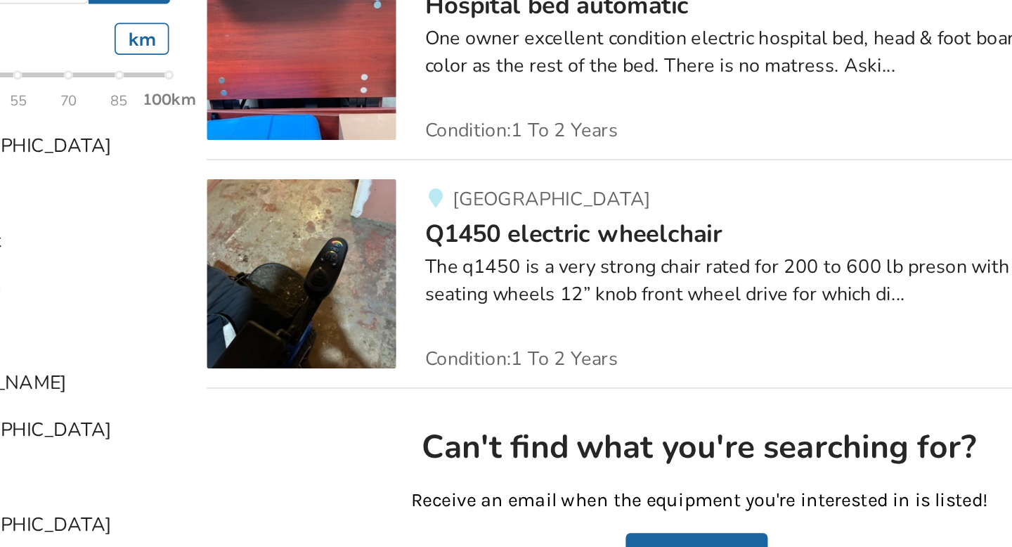
scroll to position [320, 0]
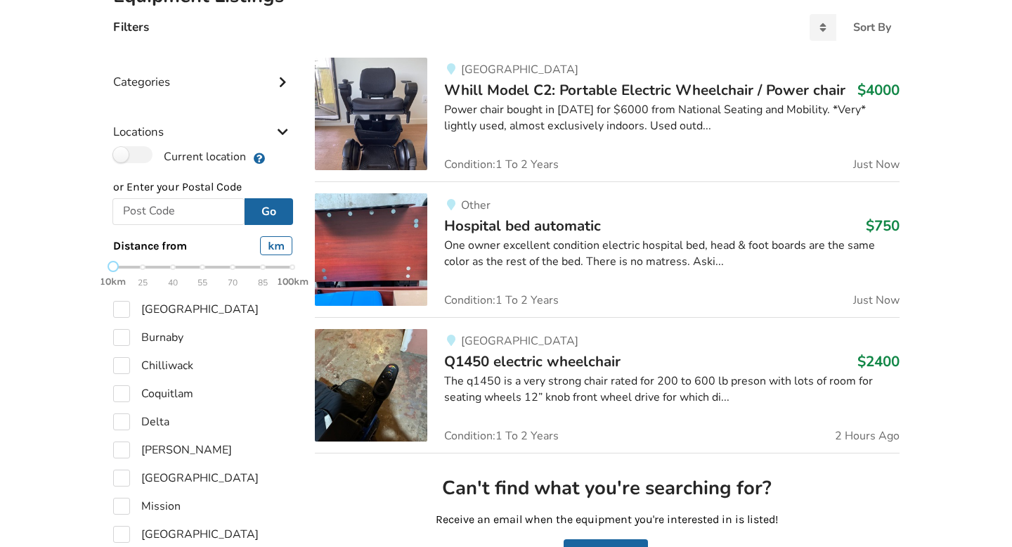
click at [377, 241] on img at bounding box center [371, 249] width 112 height 112
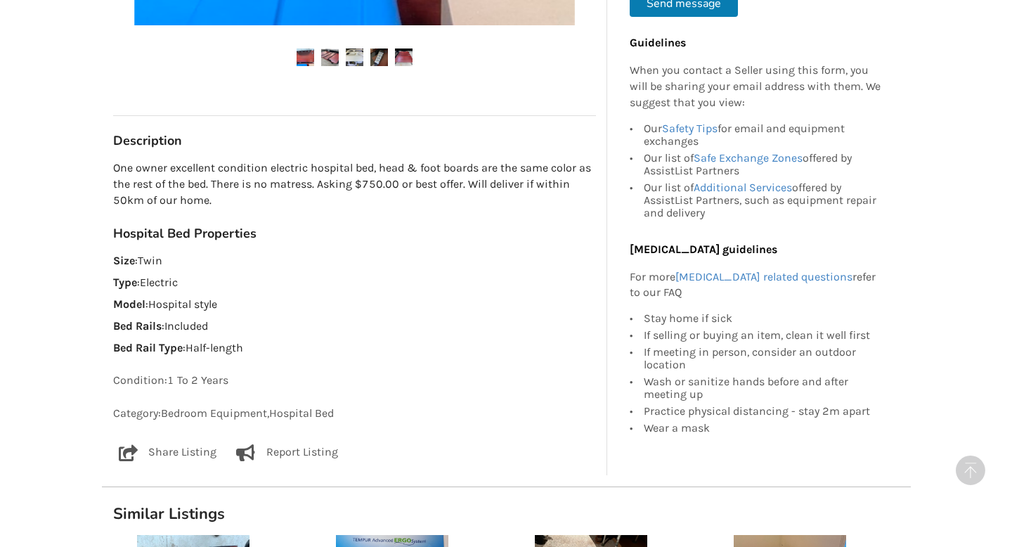
scroll to position [657, 0]
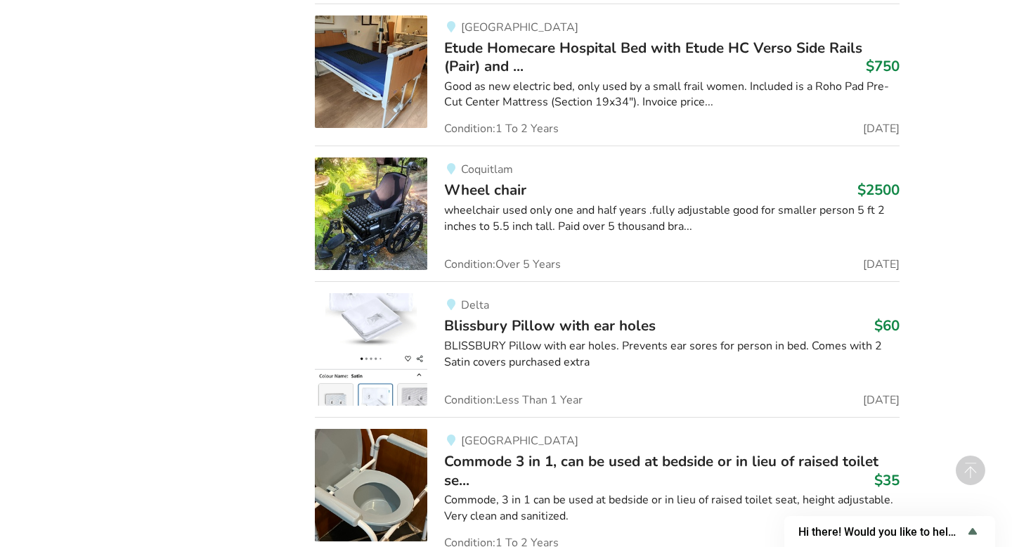
scroll to position [3216, 0]
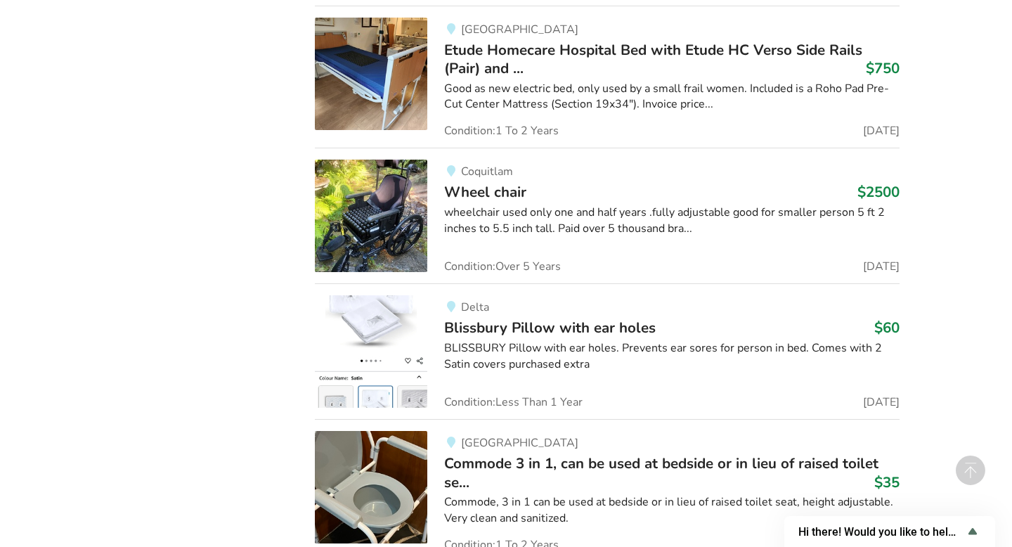
click at [502, 325] on span "Blissbury Pillow with ear holes" at bounding box center [550, 328] width 212 height 20
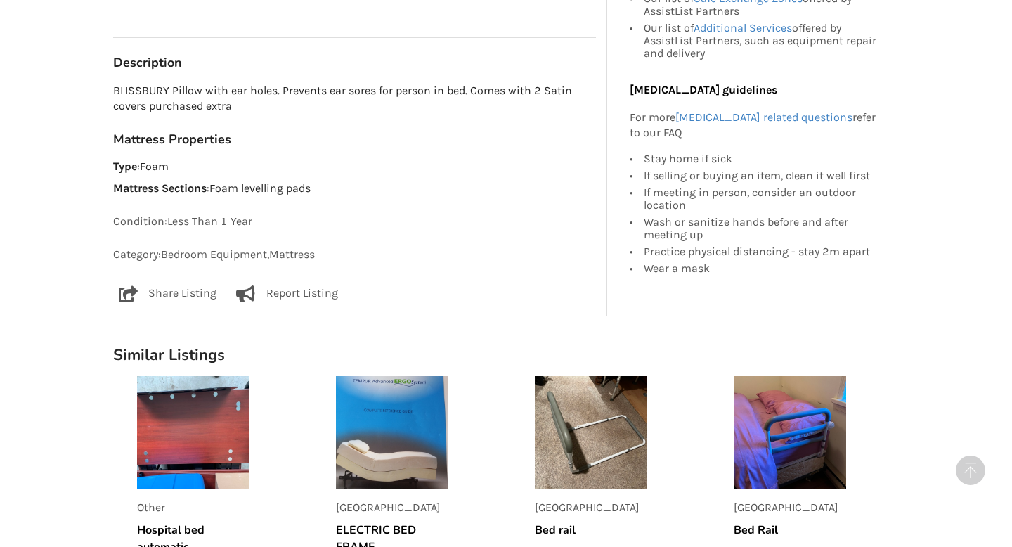
scroll to position [753, 0]
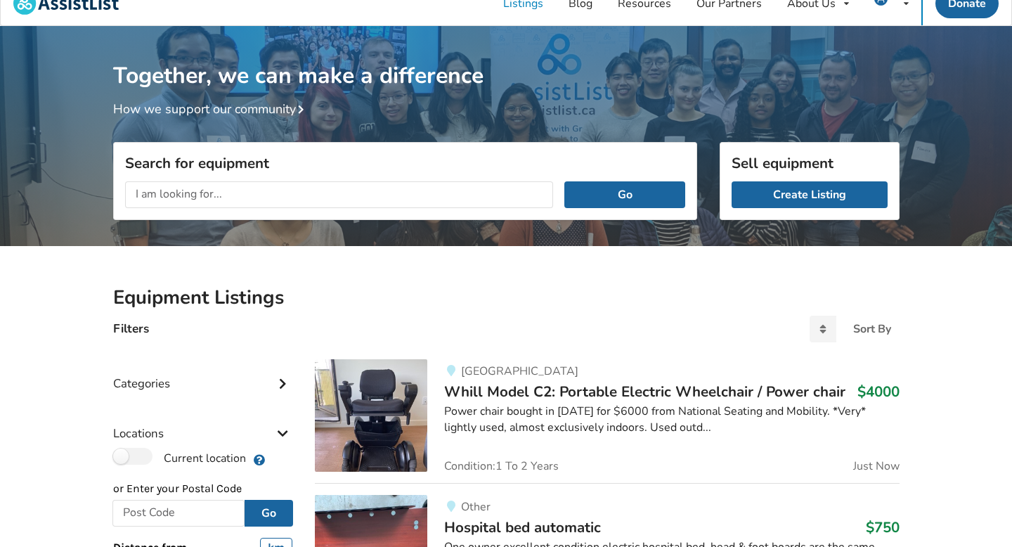
scroll to position [13, 0]
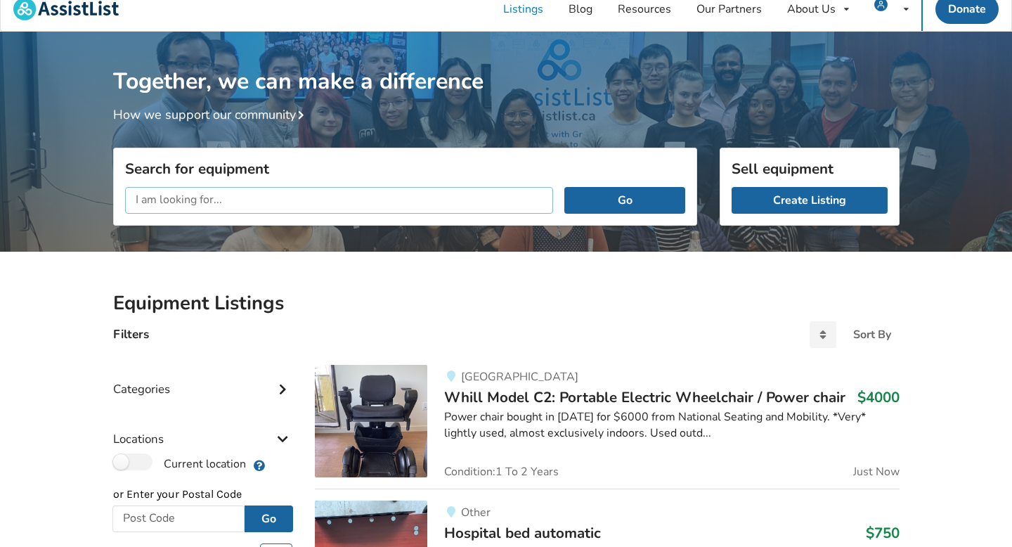
click at [309, 202] on input "text" at bounding box center [339, 200] width 429 height 27
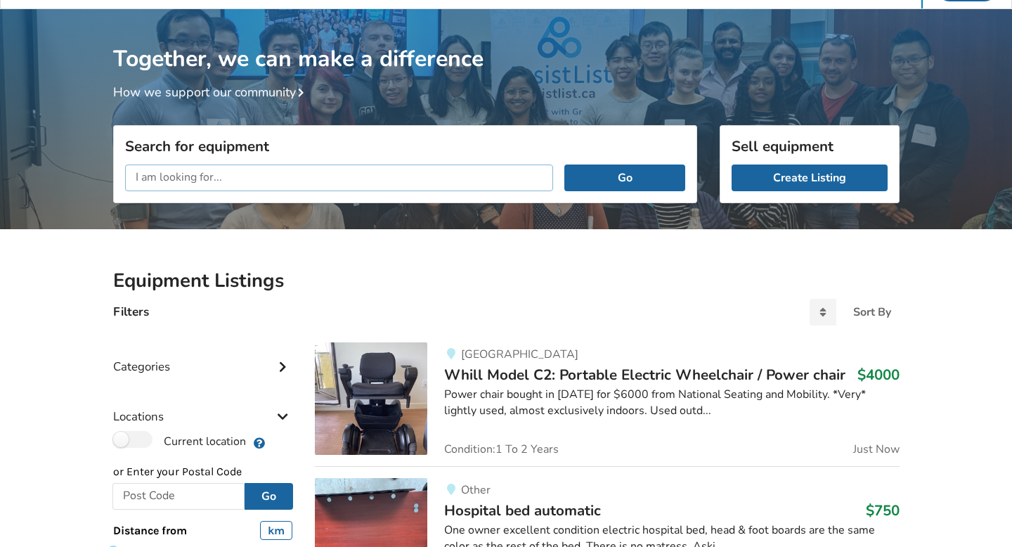
scroll to position [39, 0]
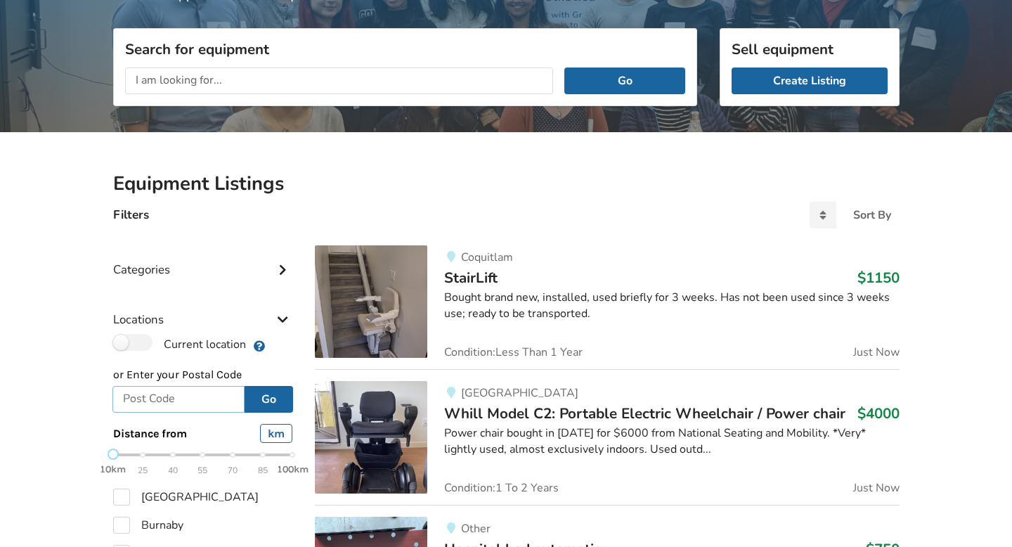
scroll to position [136, 0]
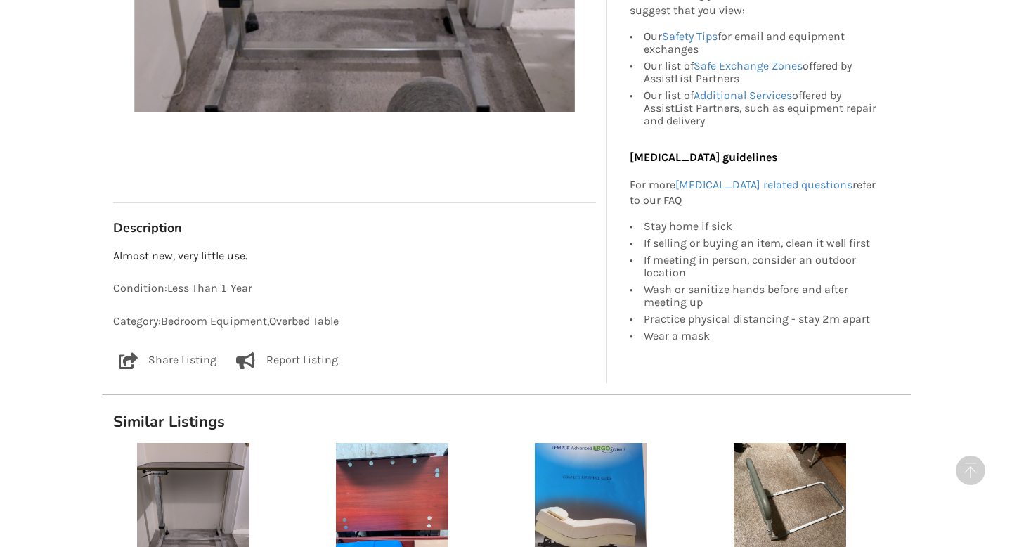
scroll to position [658, 0]
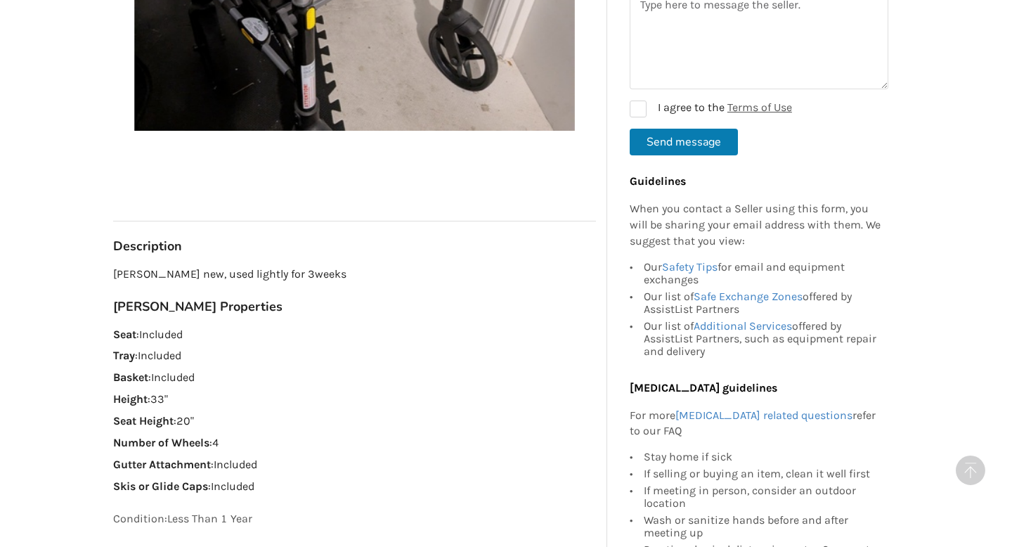
scroll to position [614, 0]
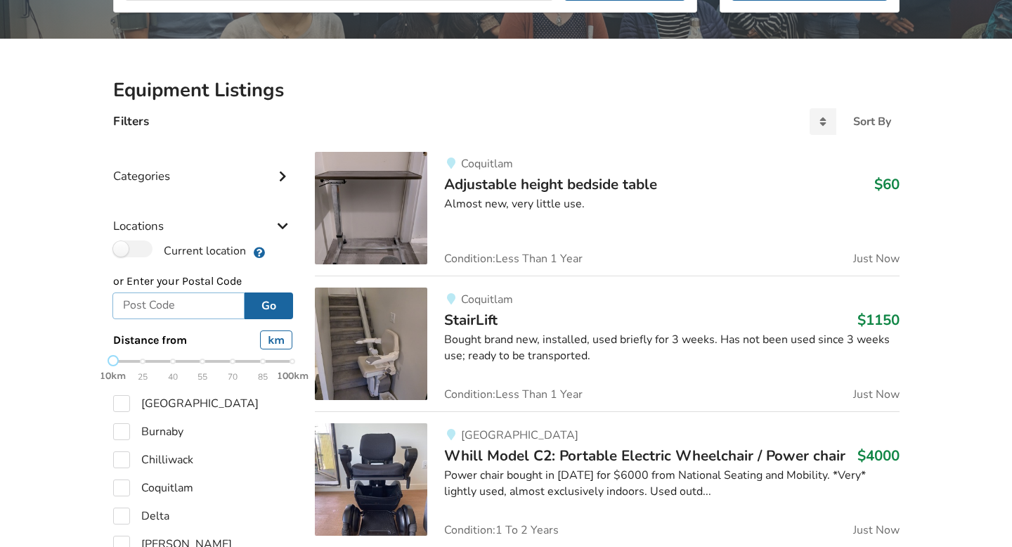
scroll to position [227, 0]
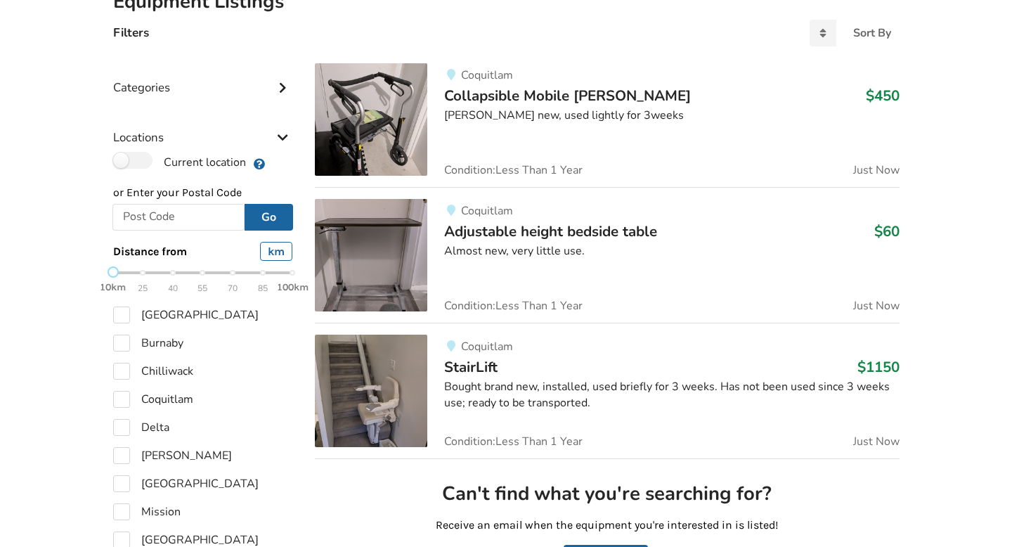
scroll to position [339, 0]
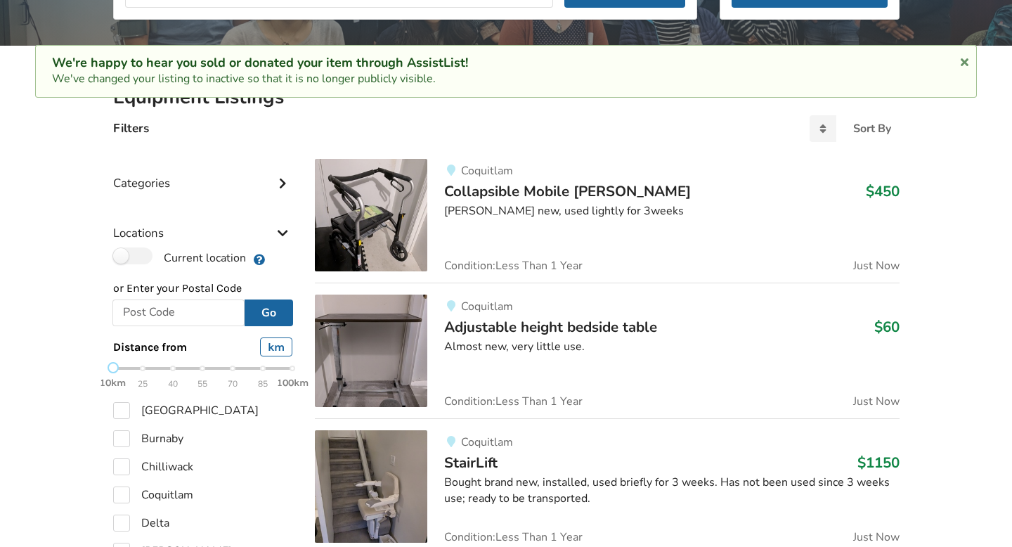
scroll to position [222, 0]
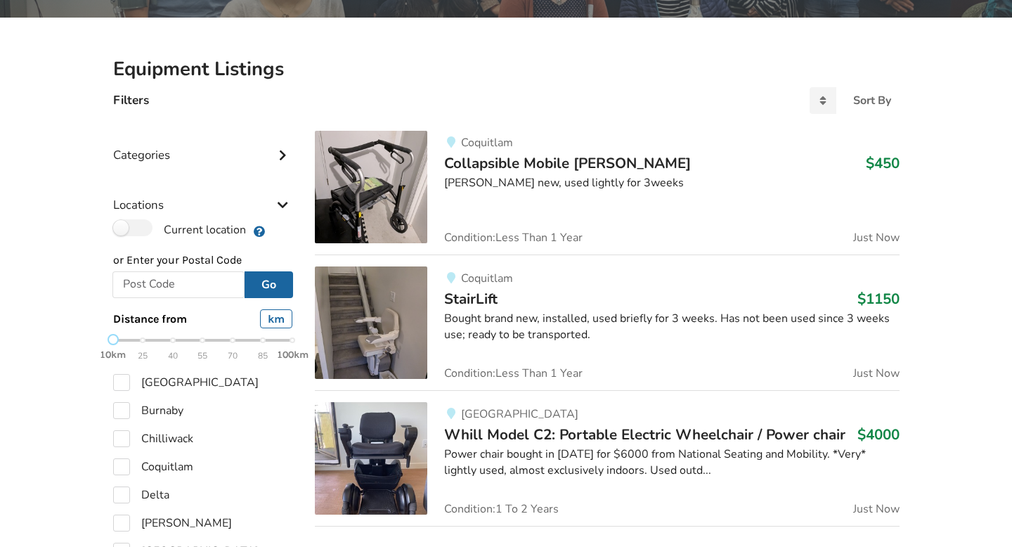
scroll to position [264, 0]
